Goal: Information Seeking & Learning: Learn about a topic

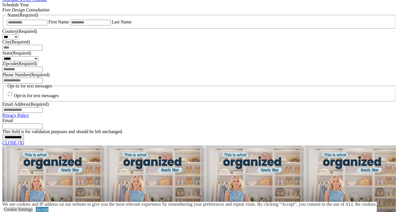
scroll to position [395, 0]
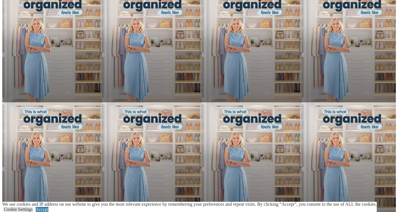
scroll to position [402, 0]
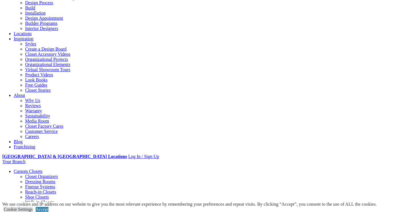
scroll to position [66, 0]
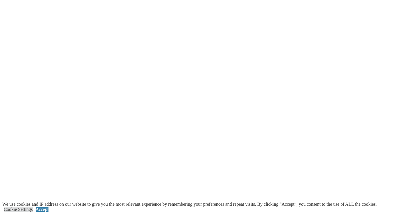
scroll to position [958, 0]
